Goal: Answer question/provide support: Share knowledge or assist other users

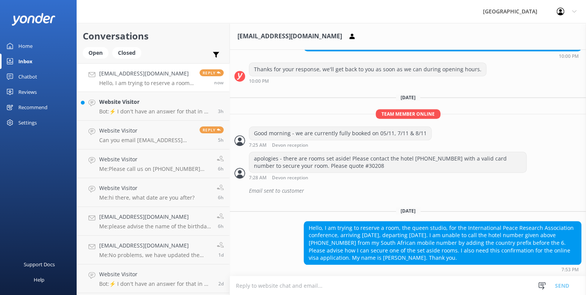
scroll to position [269, 0]
click at [344, 168] on div "apologies - there are rooms set aside! Please contact the hotel [PHONE_NUMBER] …" at bounding box center [387, 162] width 277 height 20
copy div "30208"
click at [494, 287] on textarea at bounding box center [408, 285] width 356 height 19
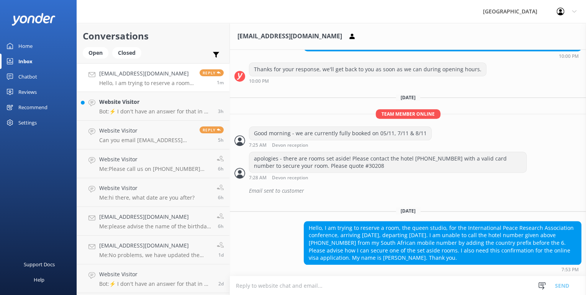
click at [302, 282] on textarea at bounding box center [408, 285] width 356 height 19
type textarea "J"
click at [391, 258] on div "Hello, I am trying to reserve a room, the queen studio, for the International P…" at bounding box center [442, 242] width 277 height 43
copy div "[PERSON_NAME]"
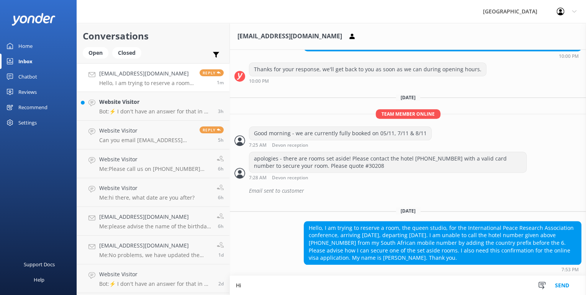
click at [294, 284] on textarea "Hi" at bounding box center [408, 285] width 356 height 19
paste textarea "[PERSON_NAME]"
click at [501, 280] on textarea "Hi [PERSON_NAME], you can provide your credit card details by sending an email …" at bounding box center [408, 282] width 356 height 26
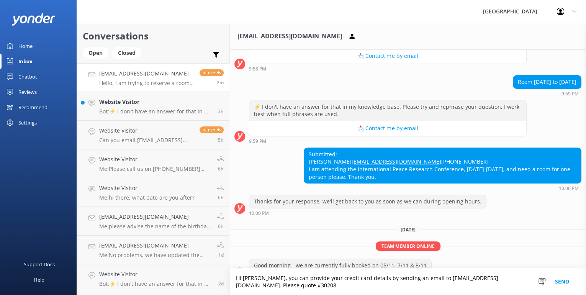
scroll to position [246, 0]
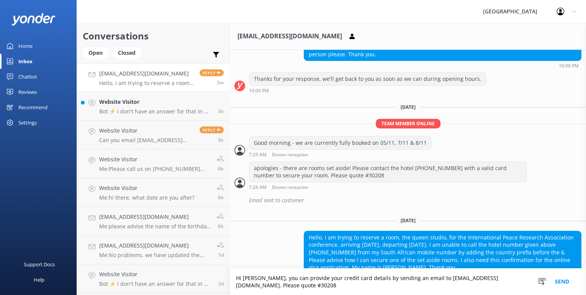
click at [294, 288] on textarea "Hi [PERSON_NAME], you can provide your credit card details by sending an email …" at bounding box center [408, 282] width 356 height 26
type textarea "Hi [PERSON_NAME], you can provide your credit card details by sending an email …"
click at [566, 283] on button "Send" at bounding box center [562, 282] width 29 height 26
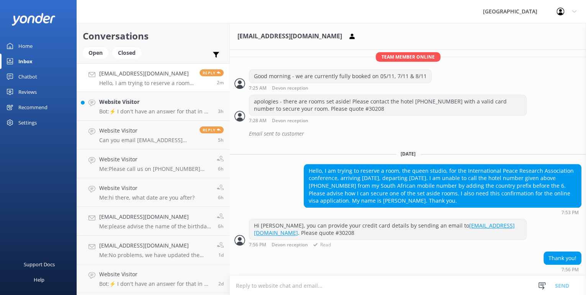
scroll to position [326, 0]
click at [279, 281] on textarea at bounding box center [408, 285] width 356 height 19
click at [281, 285] on textarea at bounding box center [408, 285] width 356 height 19
type textarea "All good, We only need 16 digits on the credit card, expiry & name on the card."
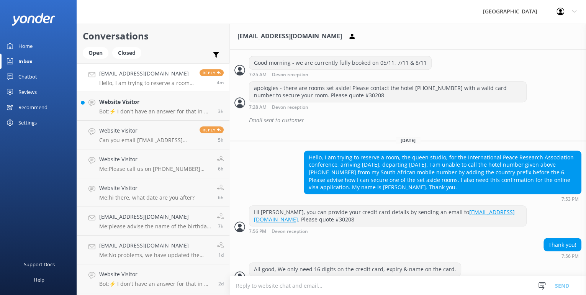
scroll to position [351, 0]
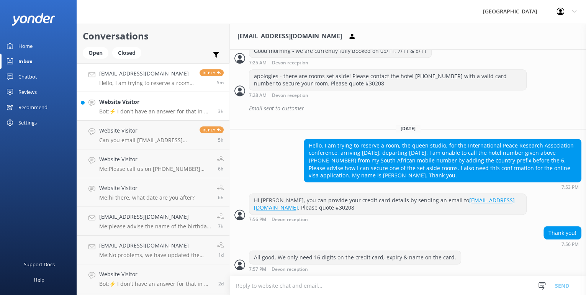
click at [143, 106] on div "Website Visitor Bot: ⚡ I don't have an answer for that in my knowledge base. Pl…" at bounding box center [155, 106] width 113 height 17
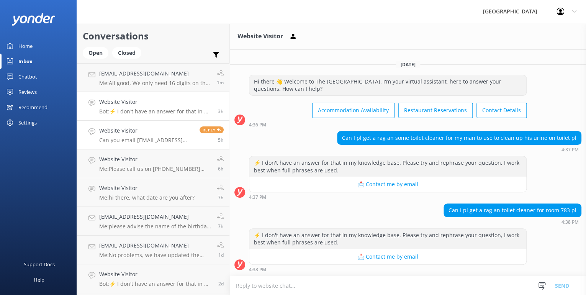
click at [146, 128] on h4 "Website Visitor" at bounding box center [146, 130] width 95 height 8
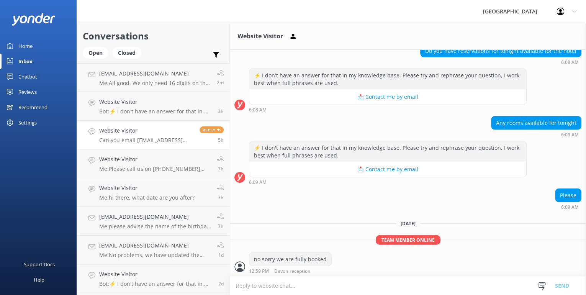
scroll to position [1015, 0]
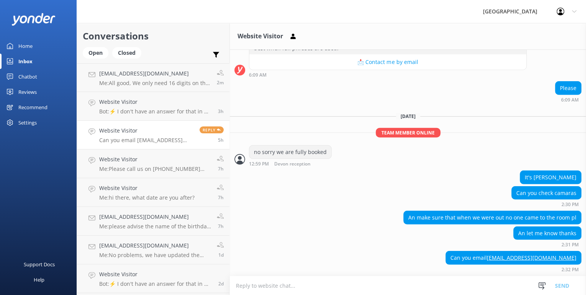
click at [565, 178] on div "It's [PERSON_NAME]" at bounding box center [550, 177] width 61 height 13
